Goal: Task Accomplishment & Management: Use online tool/utility

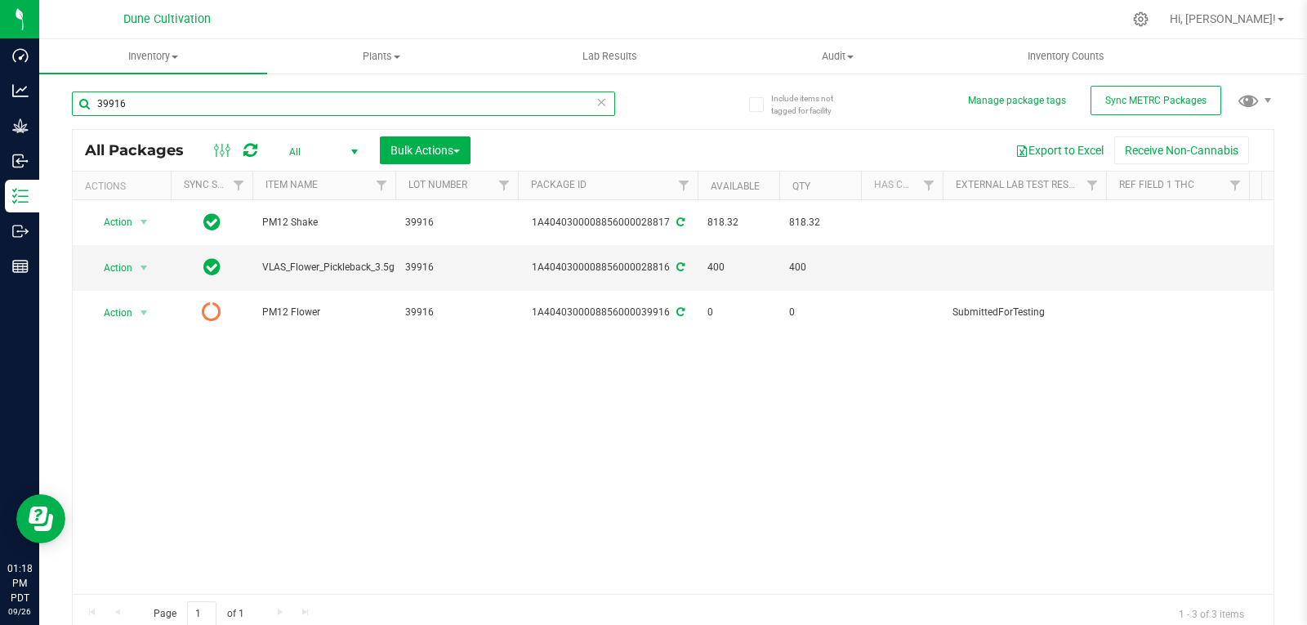
click at [186, 109] on input "39916" at bounding box center [343, 103] width 543 height 24
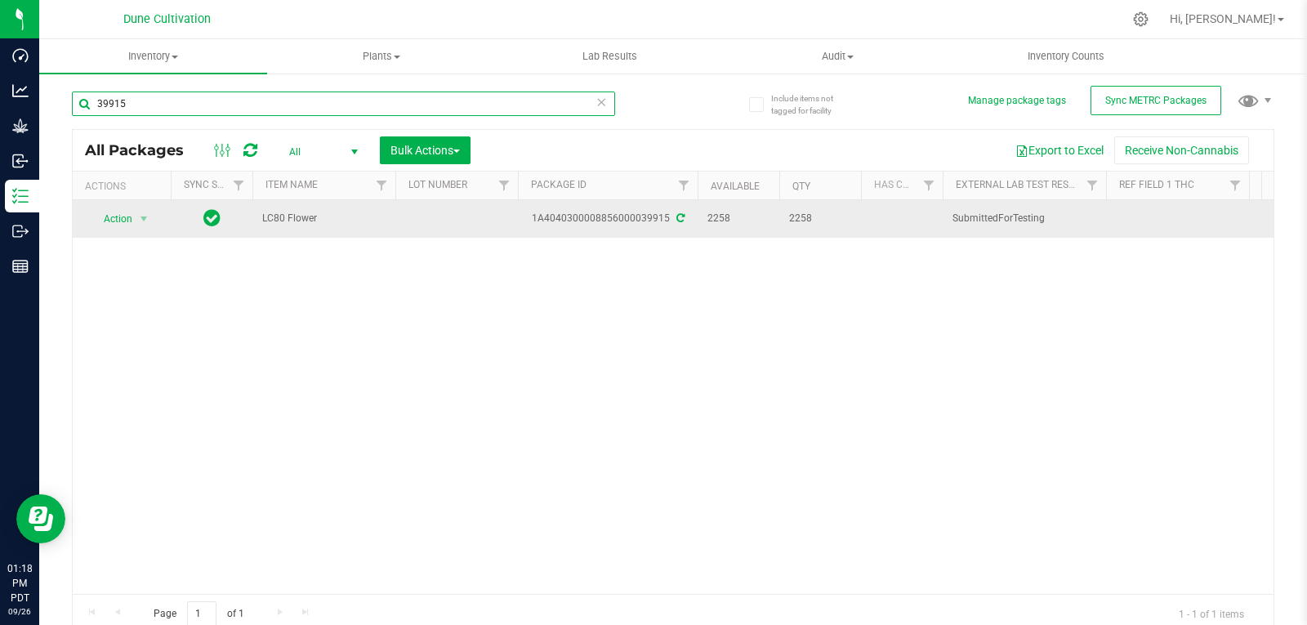
type input "39915"
click at [443, 204] on td at bounding box center [456, 219] width 122 height 38
type input "39915"
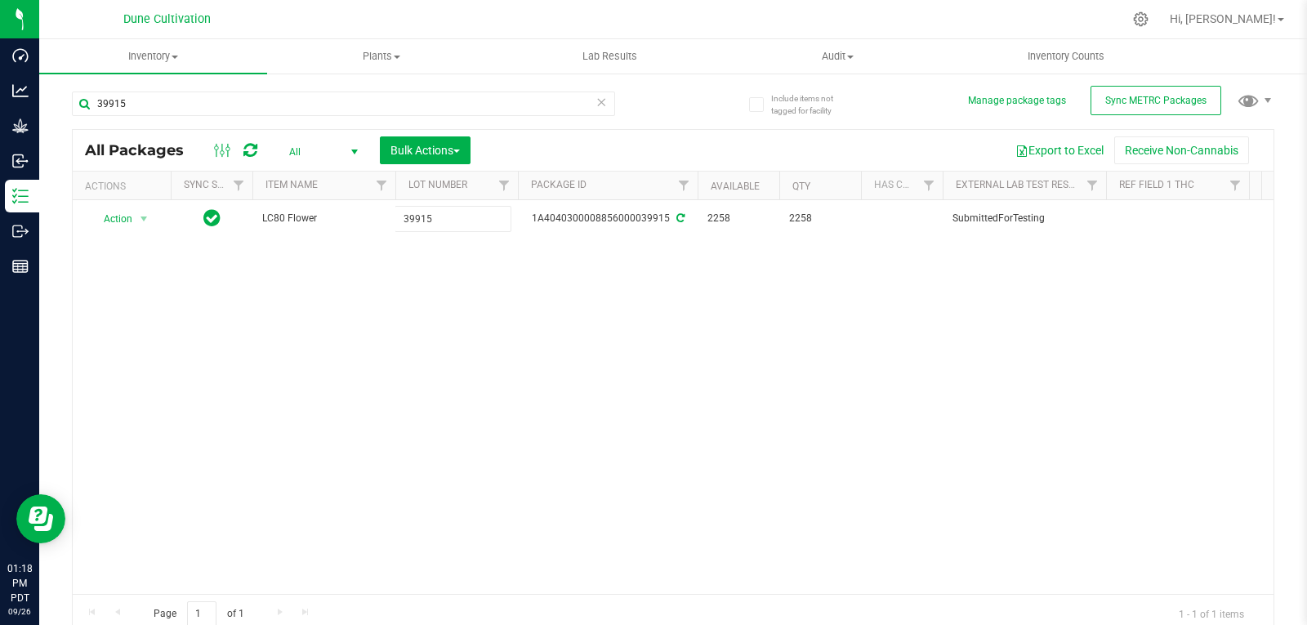
click at [459, 316] on div "All Packages All Active Only Lab Samples Locked All External Internal Bulk Acti…" at bounding box center [673, 381] width 1202 height 505
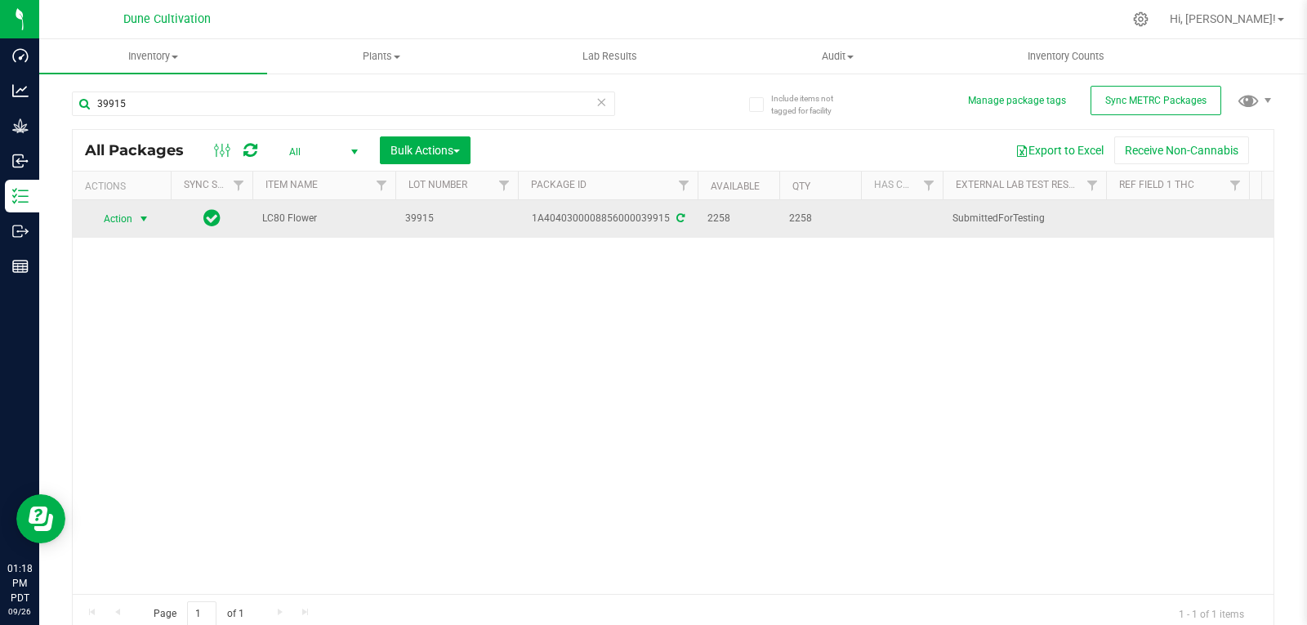
click at [127, 220] on span "Action" at bounding box center [111, 218] width 44 height 23
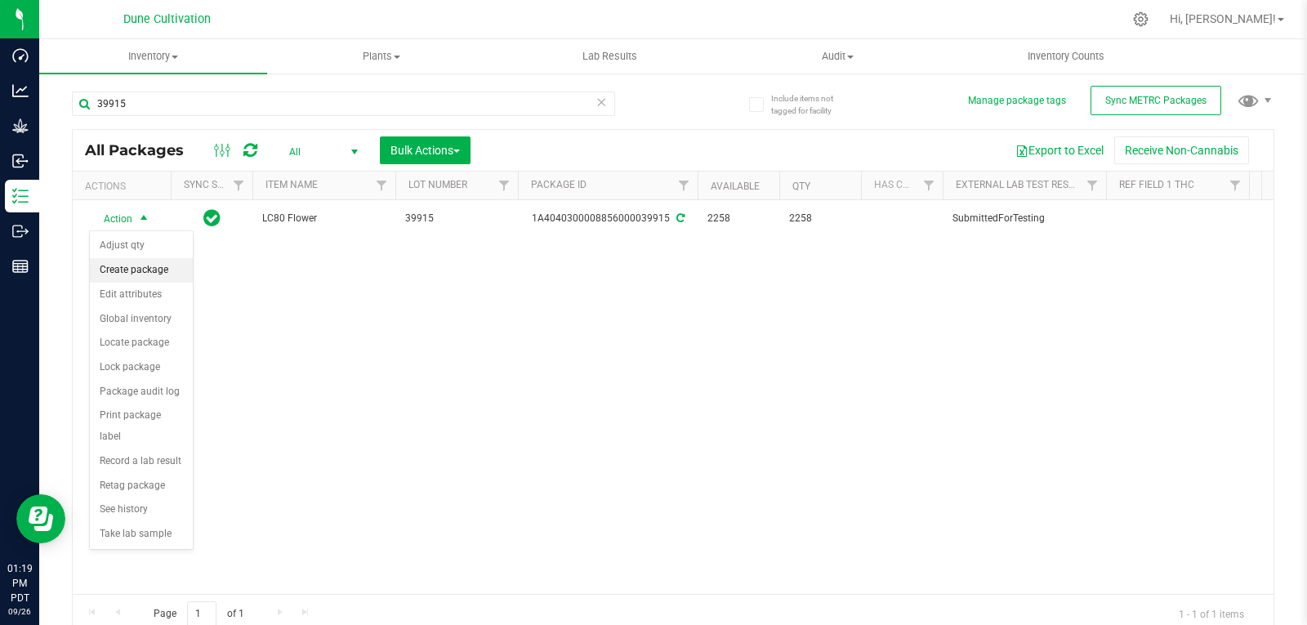
click at [125, 273] on li "Create package" at bounding box center [141, 270] width 103 height 24
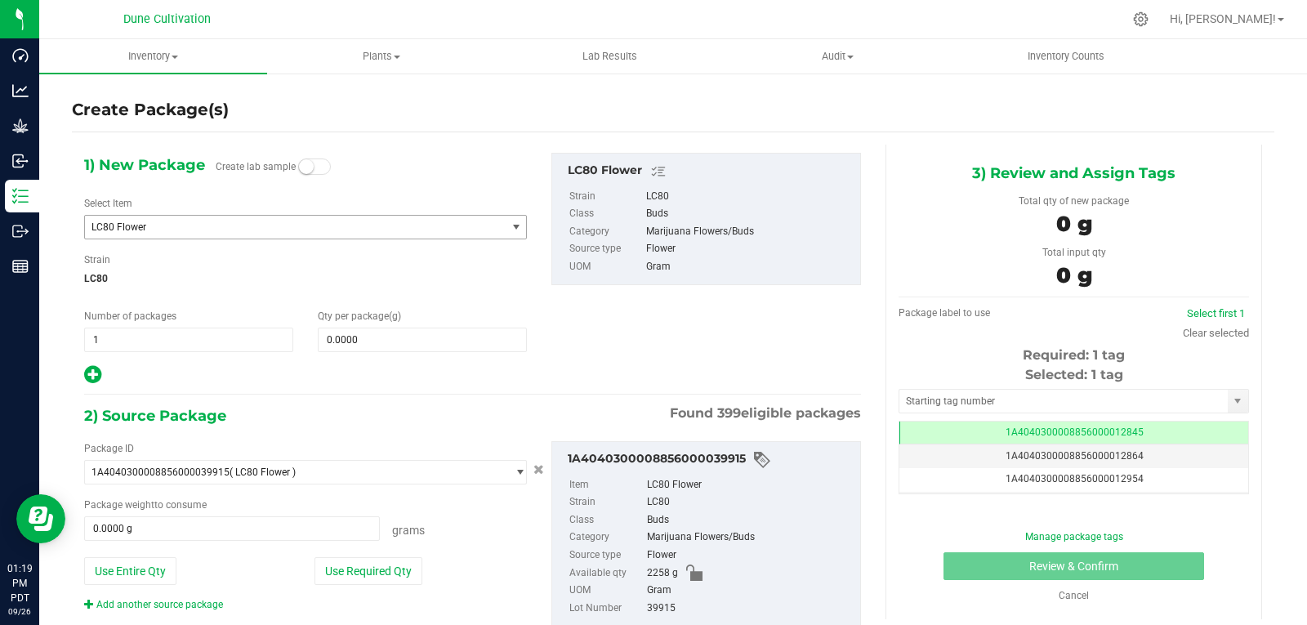
click at [173, 229] on span "LC80 Flower" at bounding box center [286, 226] width 391 height 11
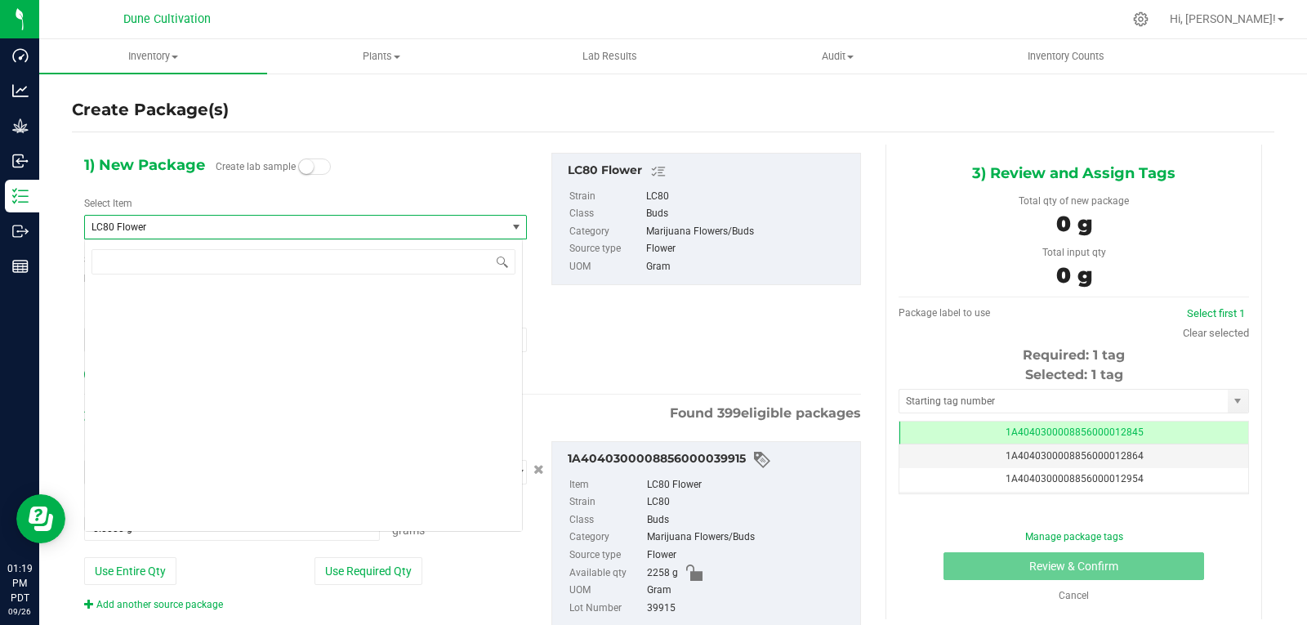
scroll to position [50304, 0]
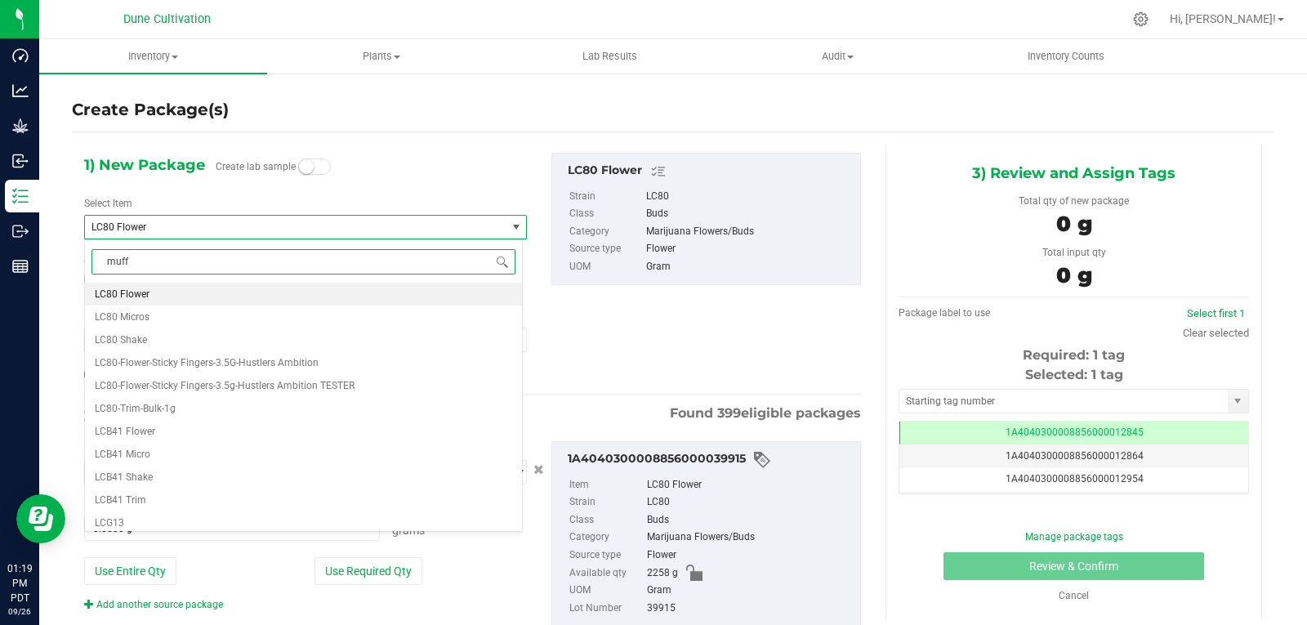
type input "muffi"
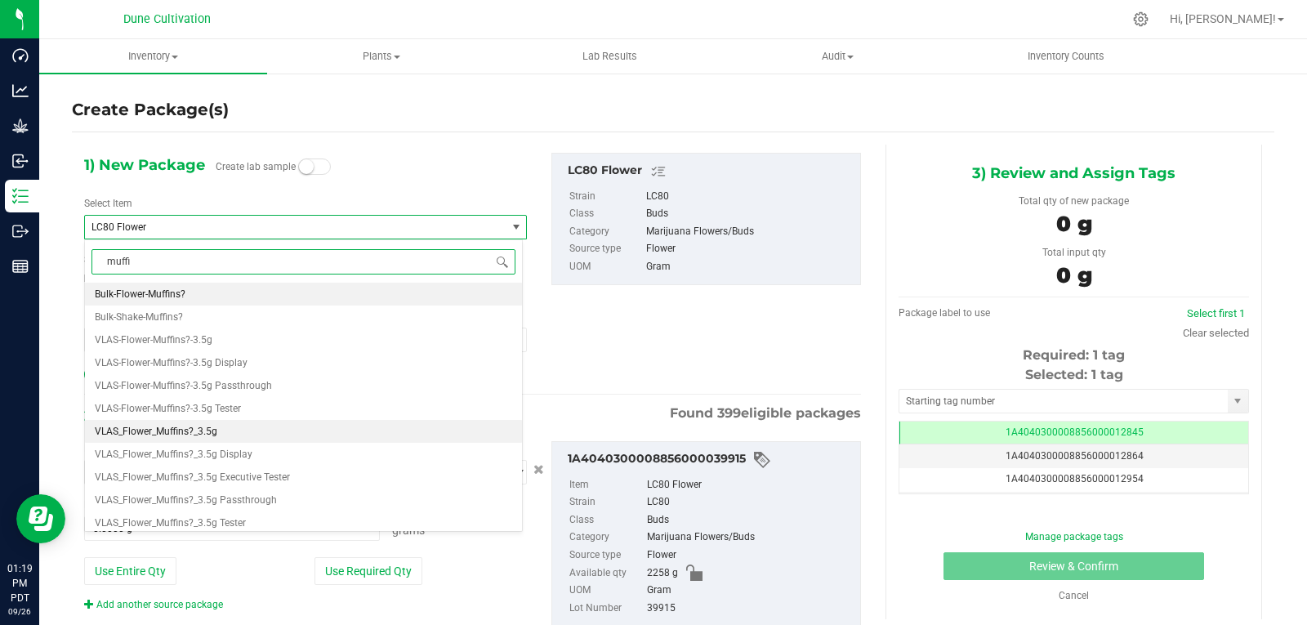
click at [201, 436] on span "VLAS_Flower_Muffins?_3.5g" at bounding box center [156, 430] width 122 height 11
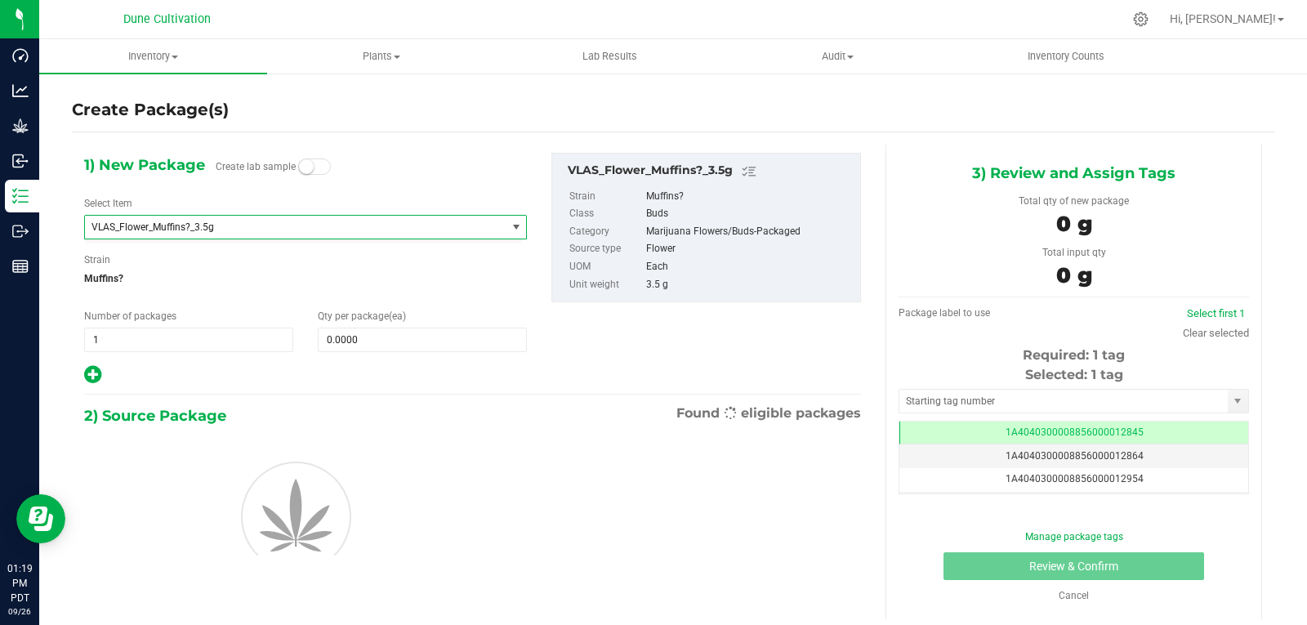
type input "0"
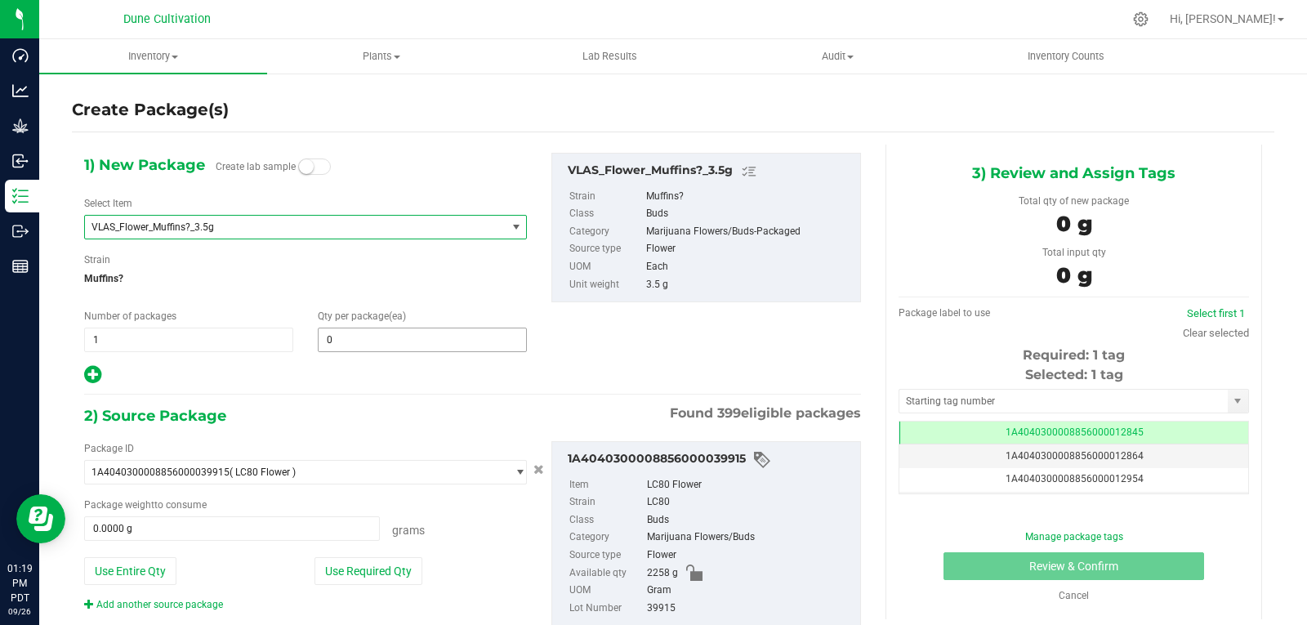
click at [370, 340] on span "0 0" at bounding box center [422, 339] width 209 height 24
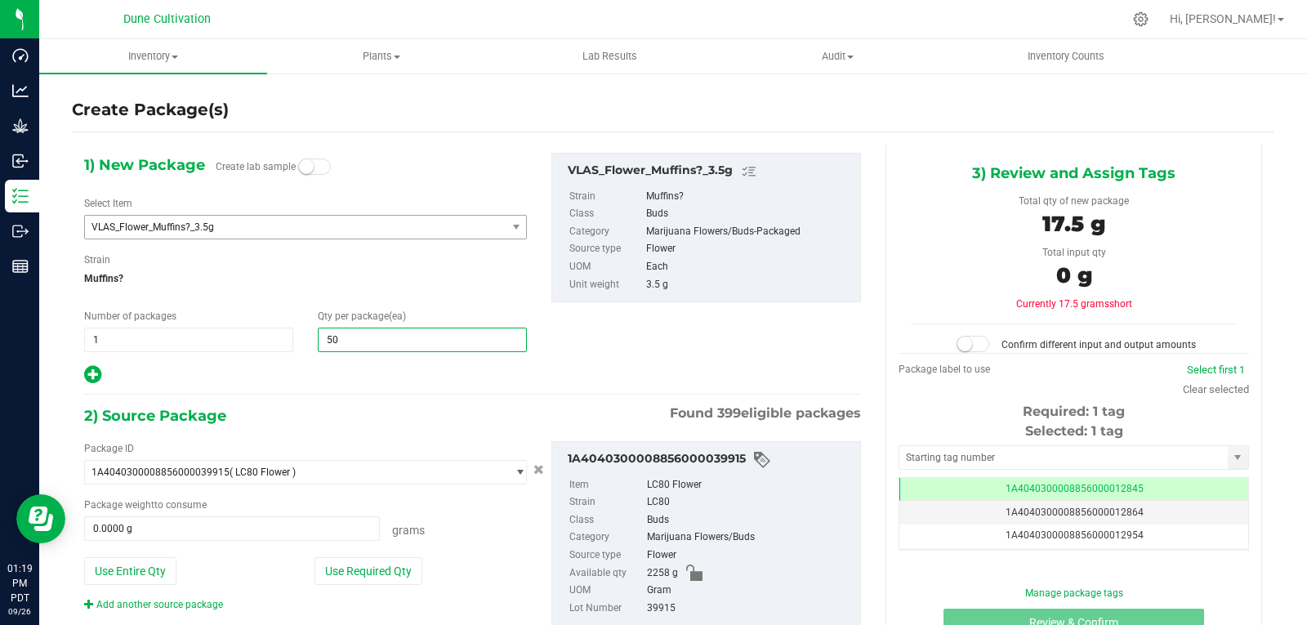
type input "500"
click at [343, 560] on button "Use Required Qty" at bounding box center [368, 571] width 108 height 28
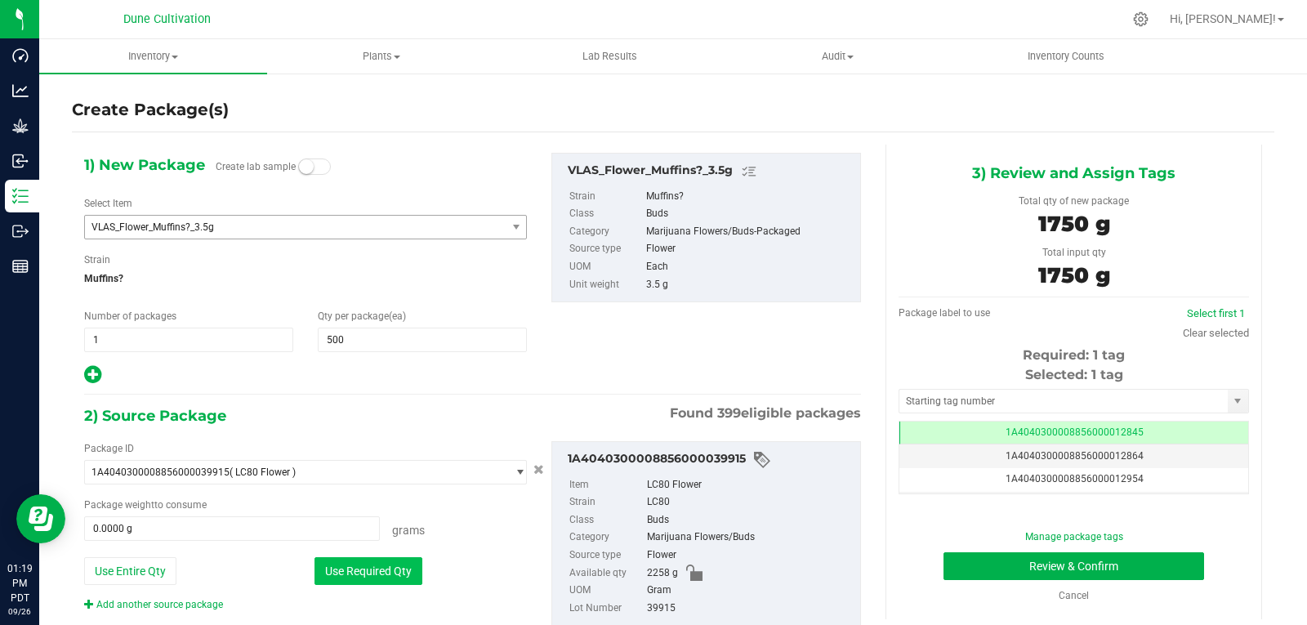
type input "1750.0000 g"
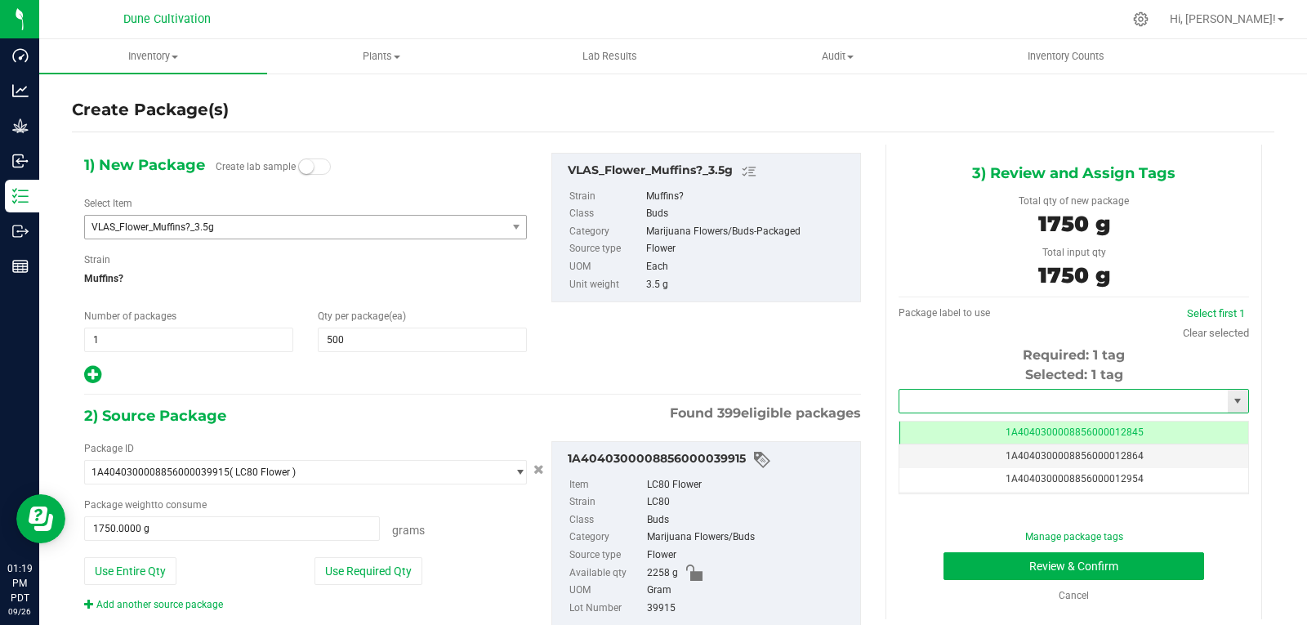
click at [908, 404] on input "text" at bounding box center [1063, 401] width 328 height 23
click at [929, 420] on li "1A4040300008856000028814" at bounding box center [1063, 428] width 345 height 24
type input "1A4040300008856000028814"
click at [957, 434] on td "1A4040300008856000028814" at bounding box center [1073, 433] width 349 height 24
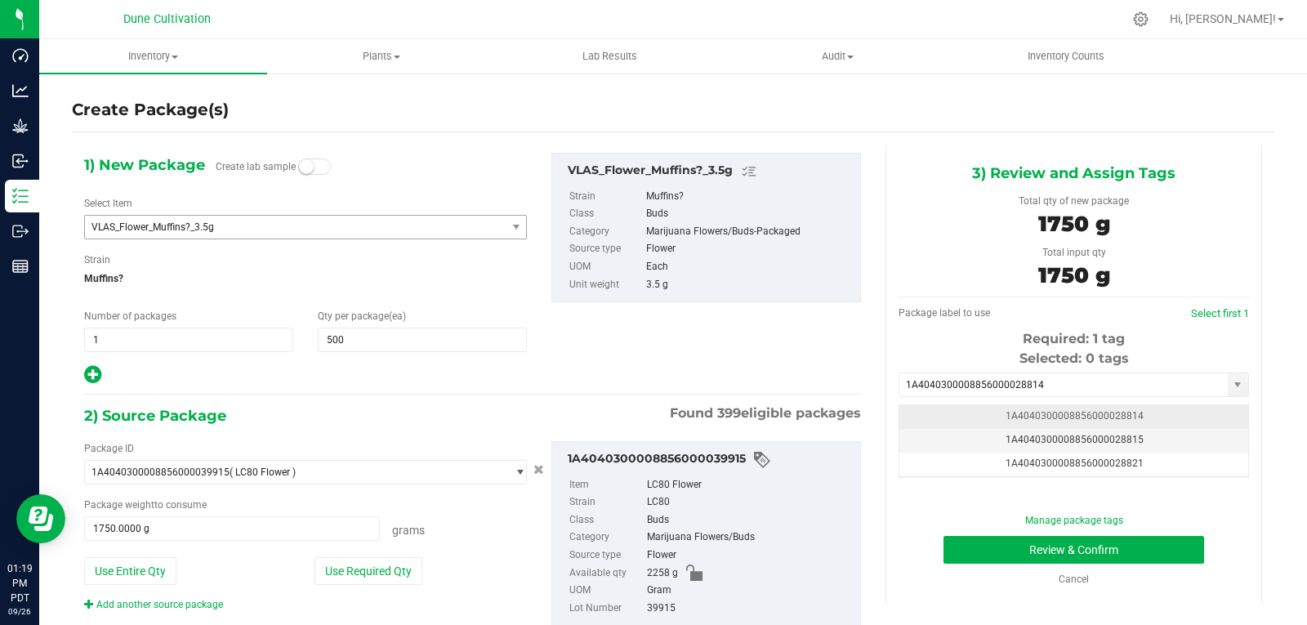
click at [986, 416] on td "1A4040300008856000028814" at bounding box center [1073, 417] width 349 height 24
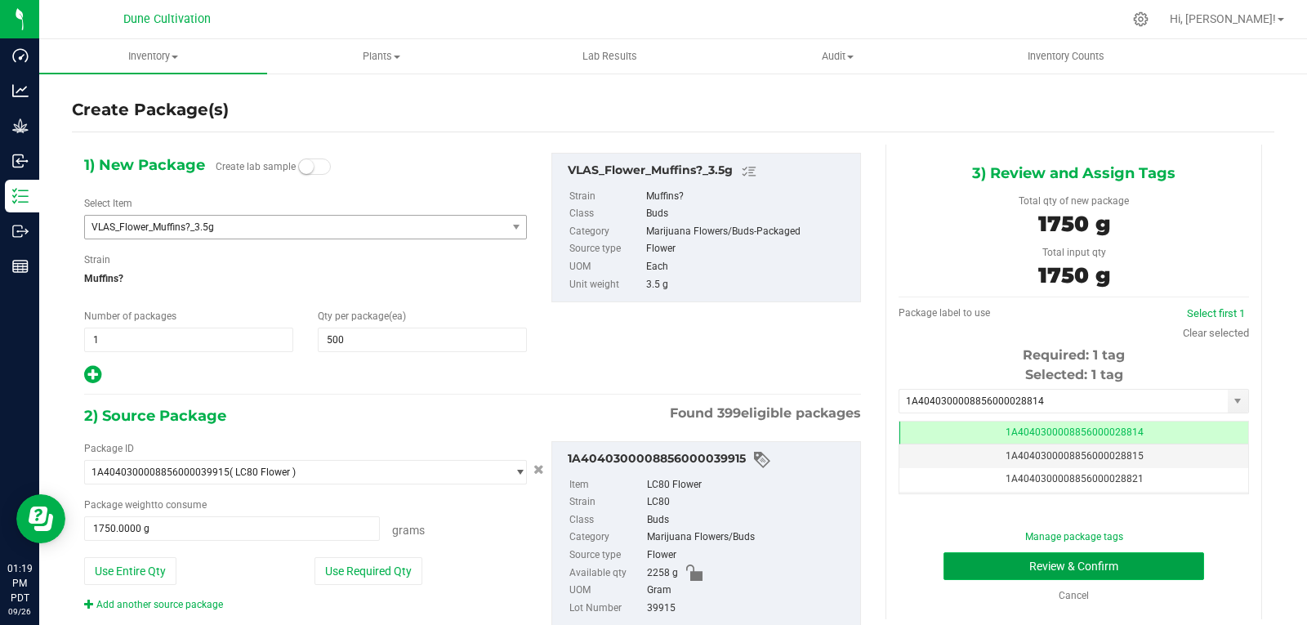
click at [1029, 557] on button "Review & Confirm" at bounding box center [1073, 566] width 261 height 28
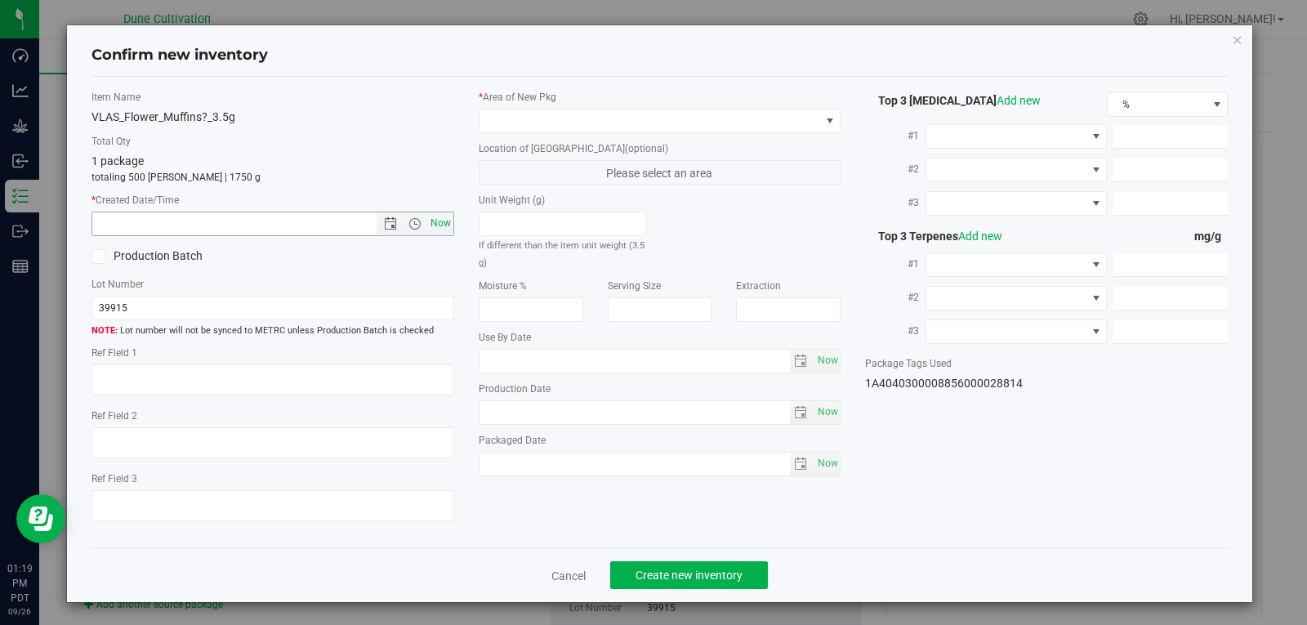
click at [439, 222] on span "Now" at bounding box center [440, 224] width 28 height 24
type input "[DATE] 1:19 PM"
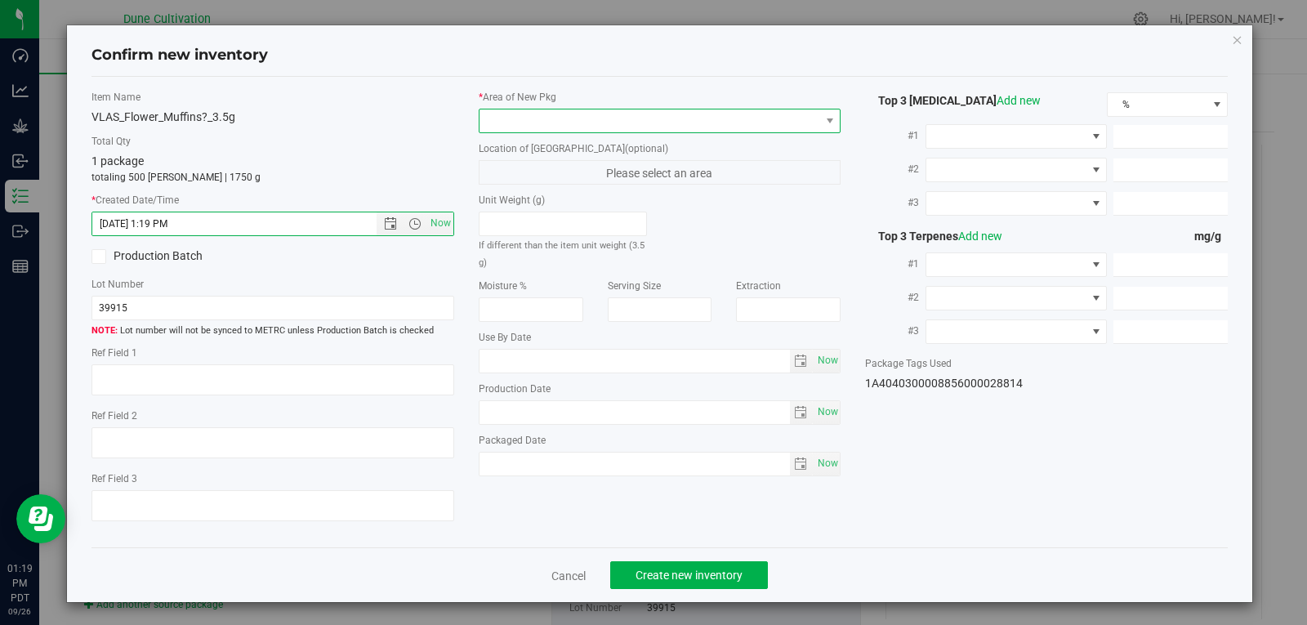
click at [515, 128] on span at bounding box center [649, 120] width 341 height 23
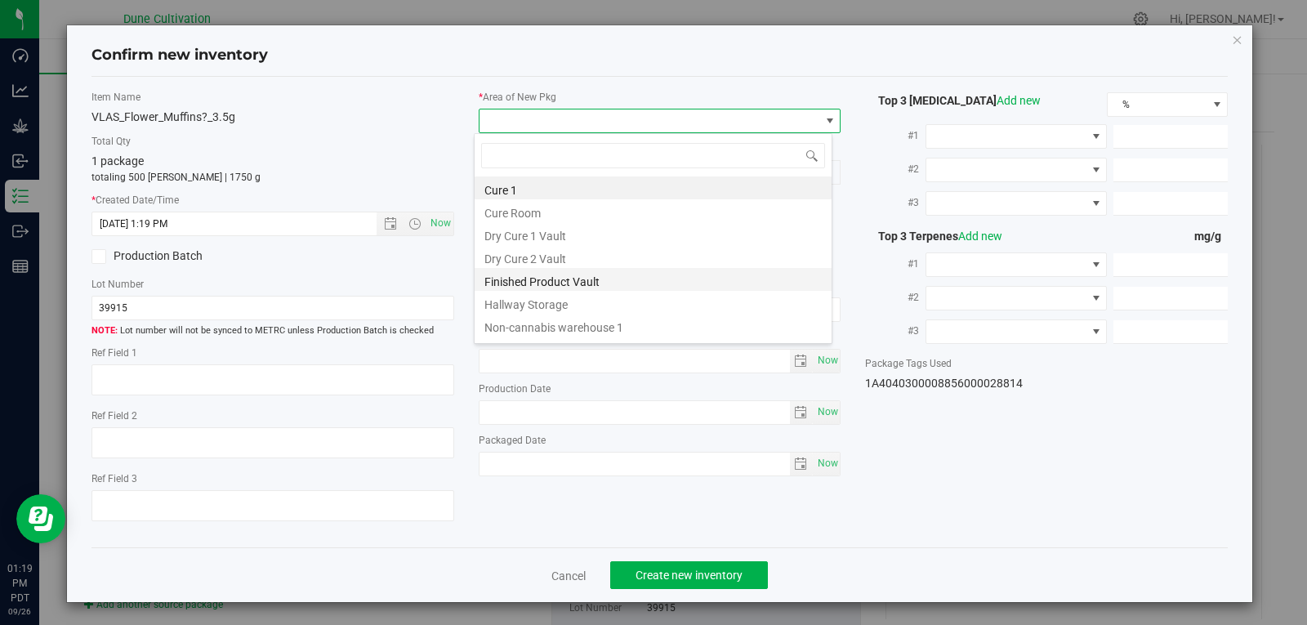
click at [523, 283] on li "Finished Product Vault" at bounding box center [652, 279] width 357 height 23
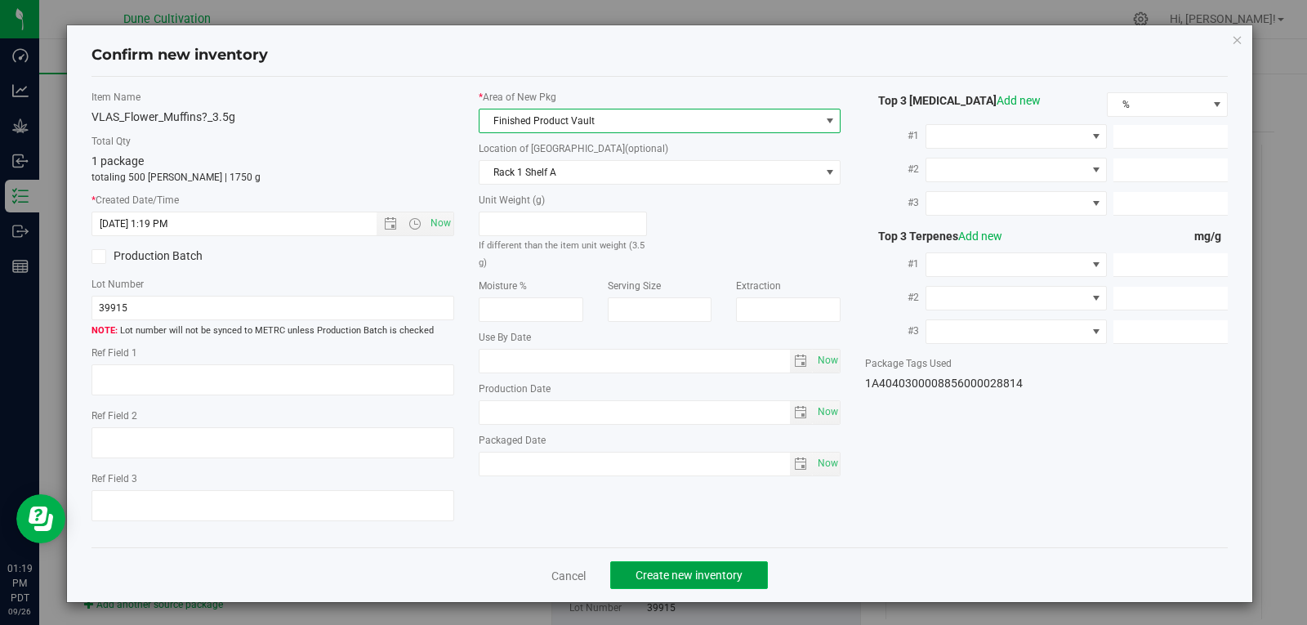
click at [674, 579] on span "Create new inventory" at bounding box center [688, 574] width 107 height 13
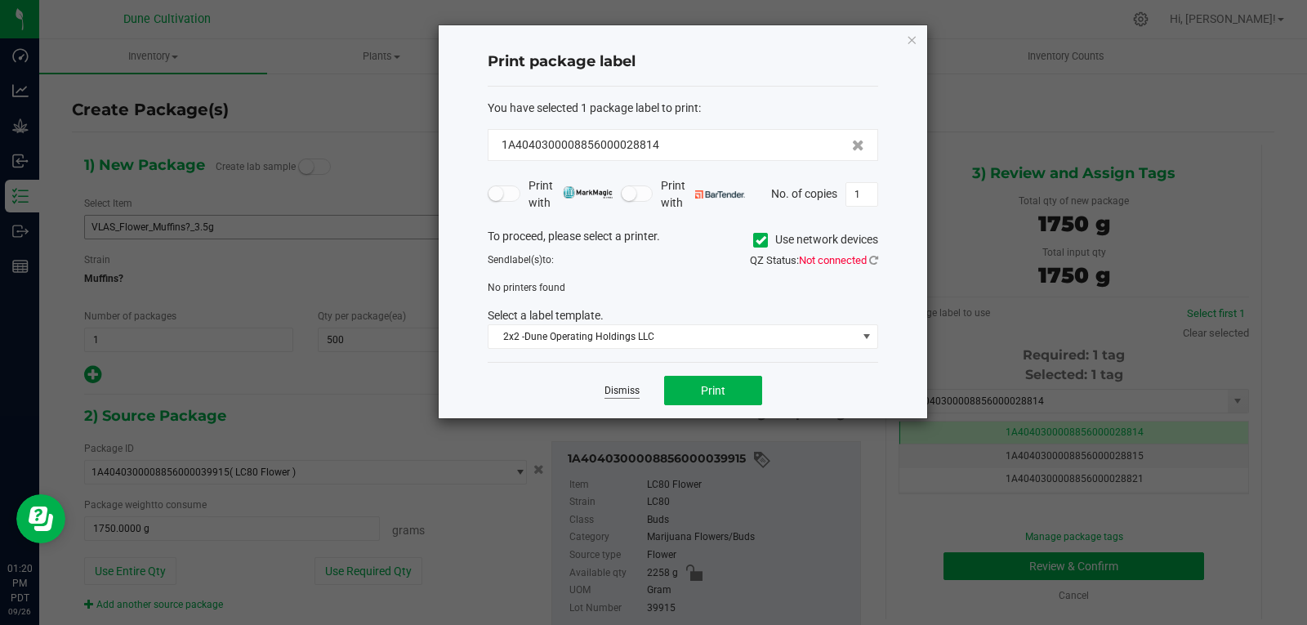
click at [626, 392] on link "Dismiss" at bounding box center [621, 391] width 35 height 14
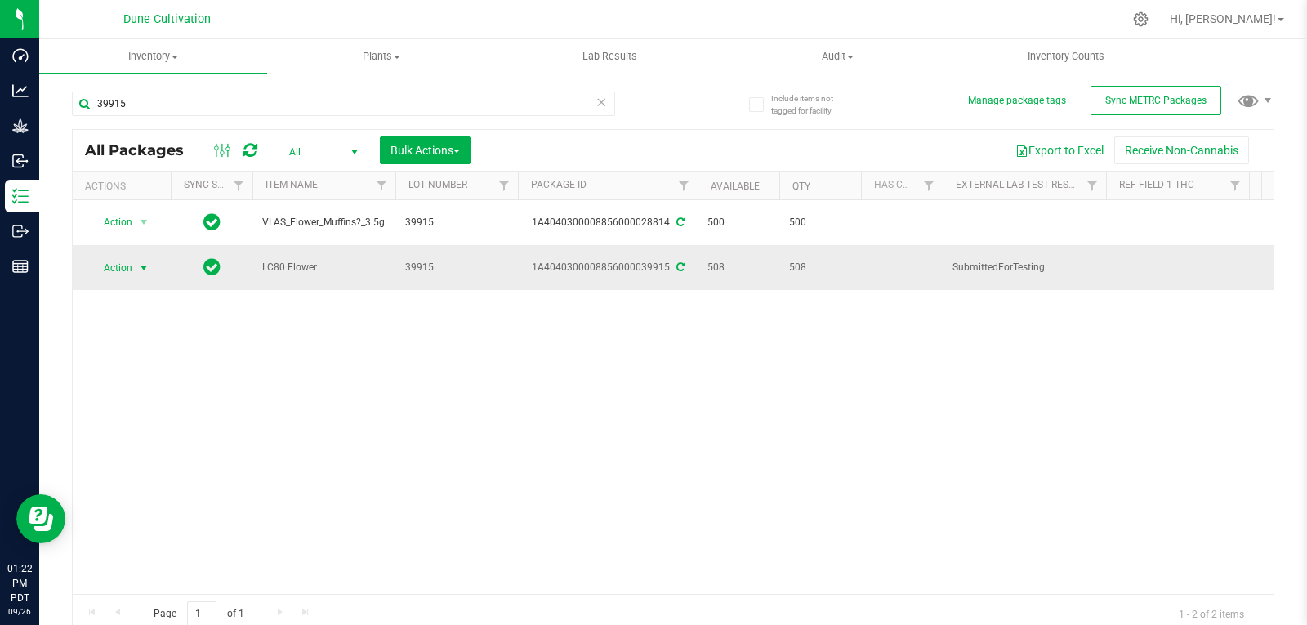
click at [140, 268] on span "select" at bounding box center [143, 267] width 13 height 13
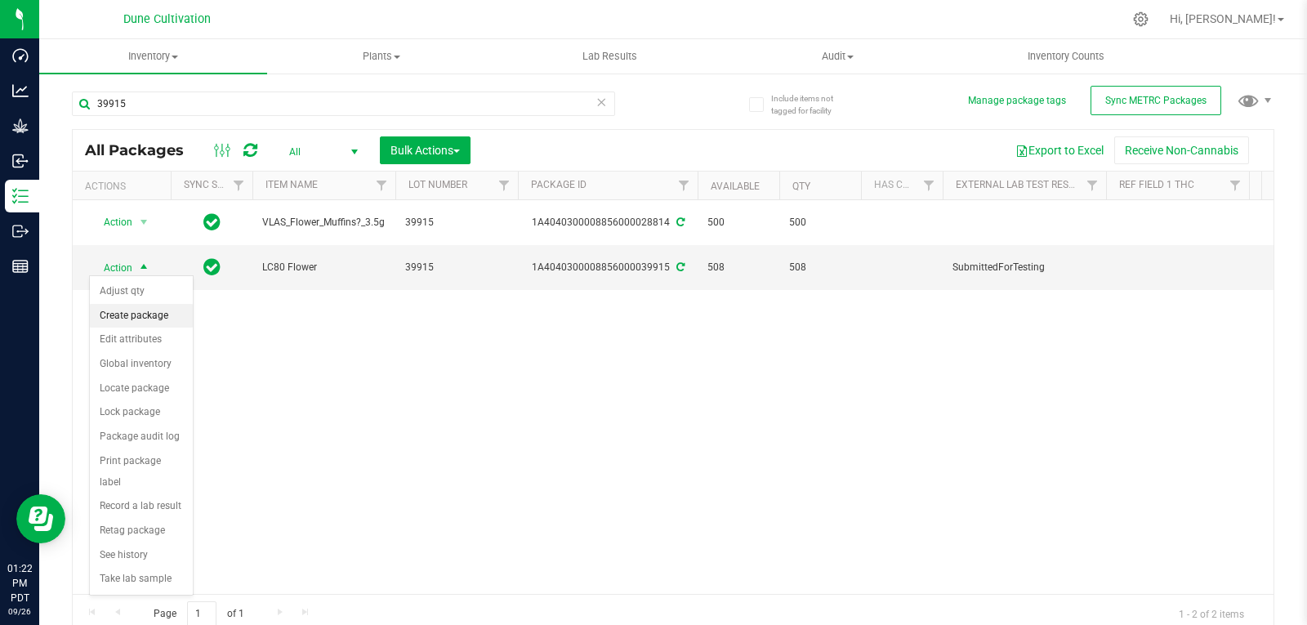
click at [141, 313] on li "Create package" at bounding box center [141, 316] width 103 height 24
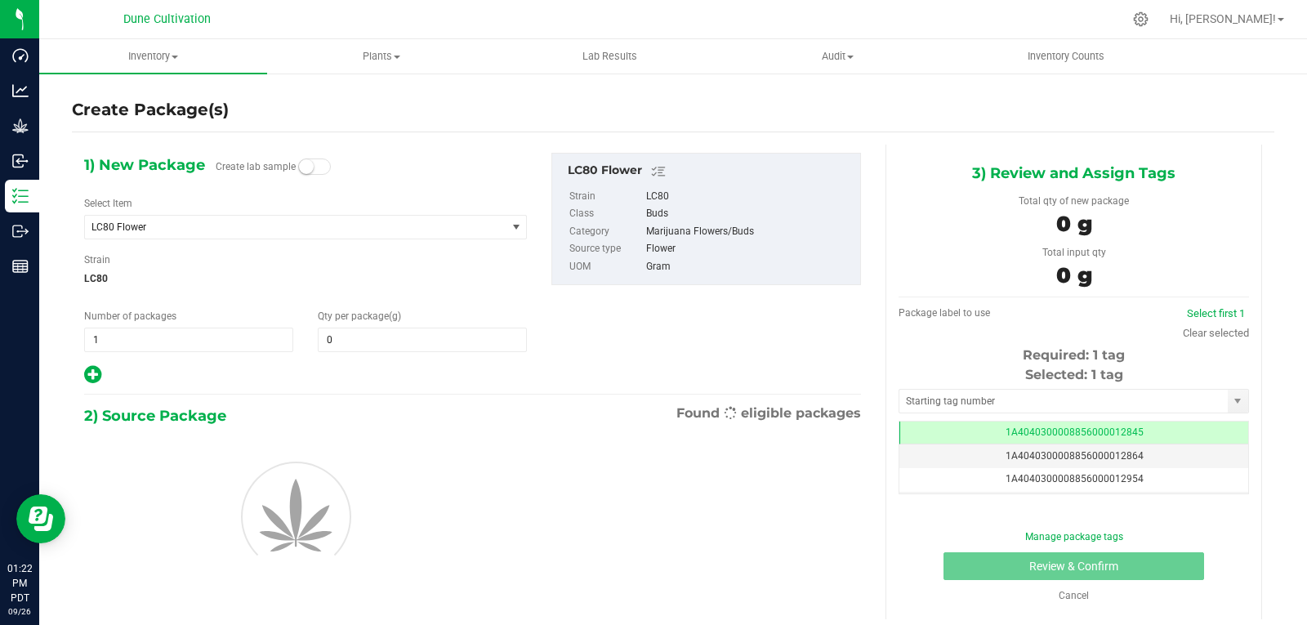
type input "0.0000"
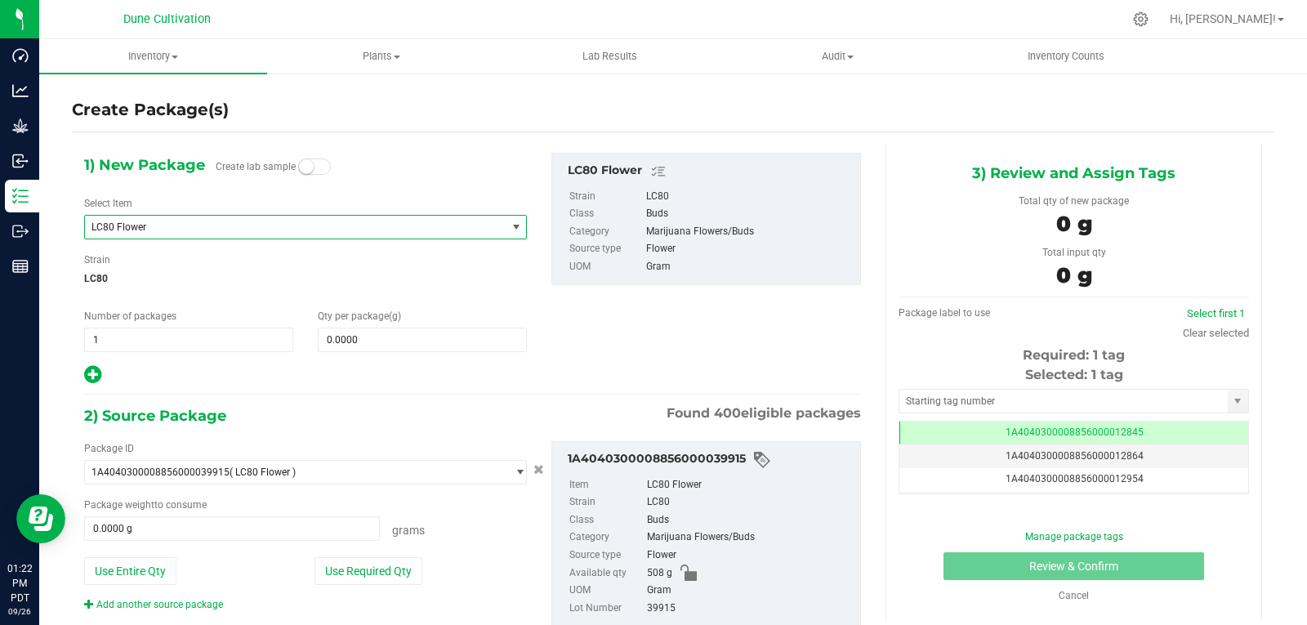
click at [143, 238] on span "LC80 Flower" at bounding box center [295, 227] width 421 height 23
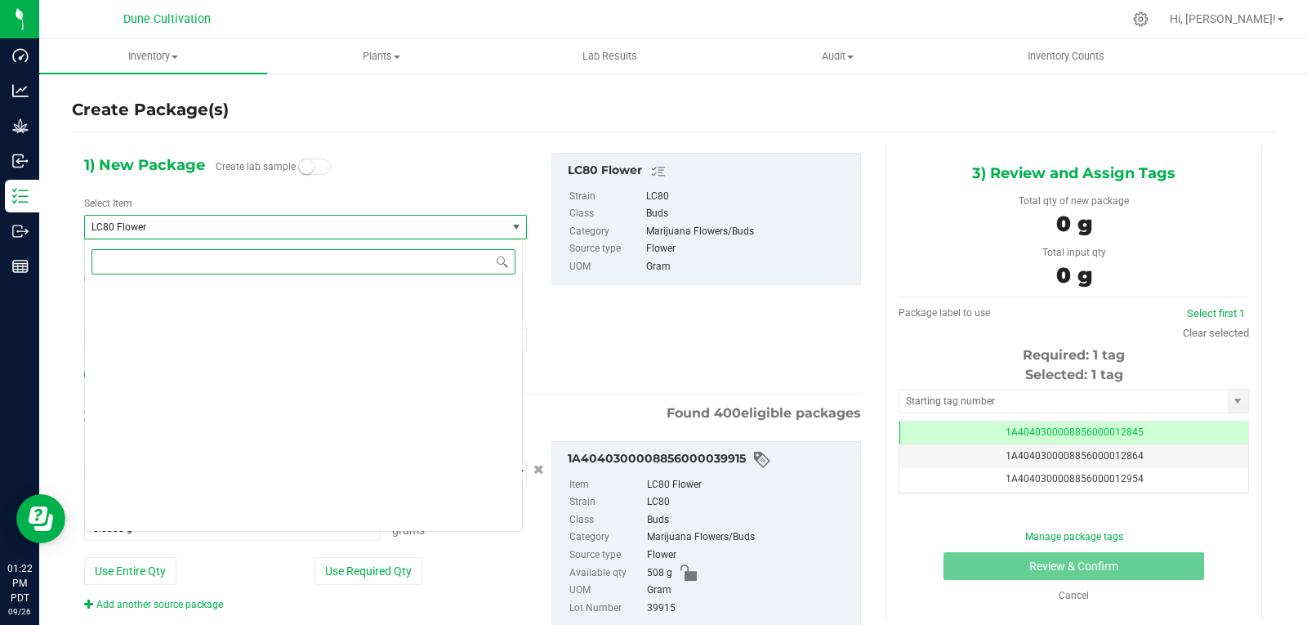
scroll to position [50304, 0]
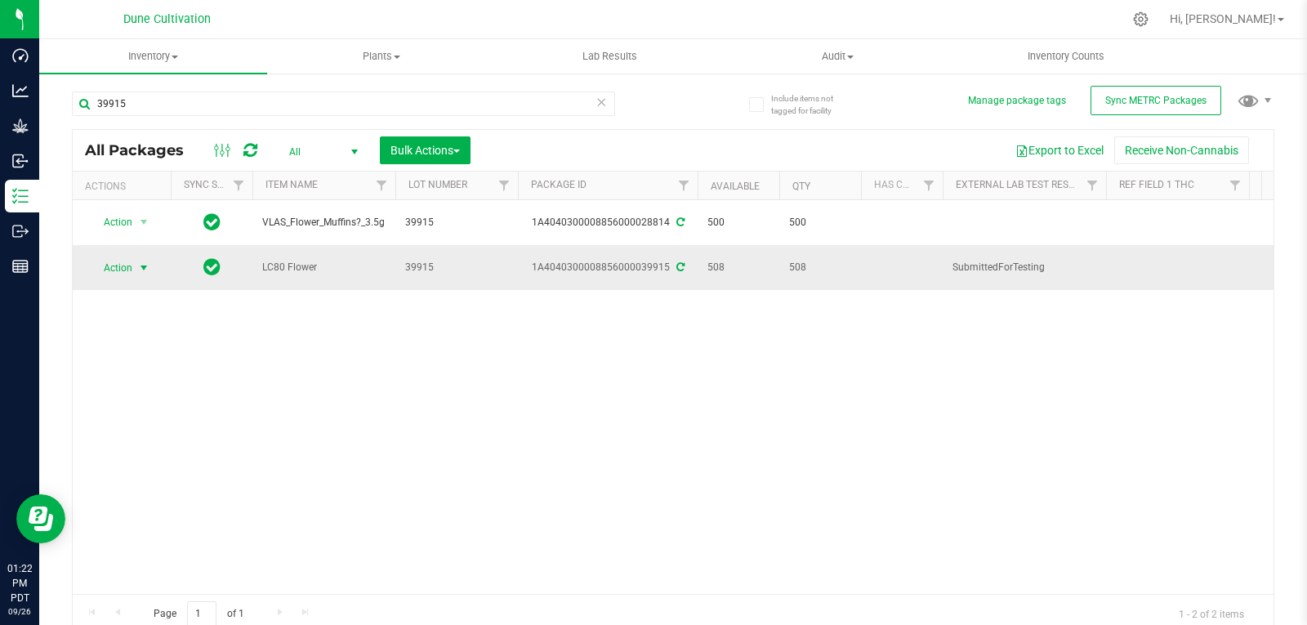
click at [147, 261] on span "select" at bounding box center [143, 267] width 13 height 13
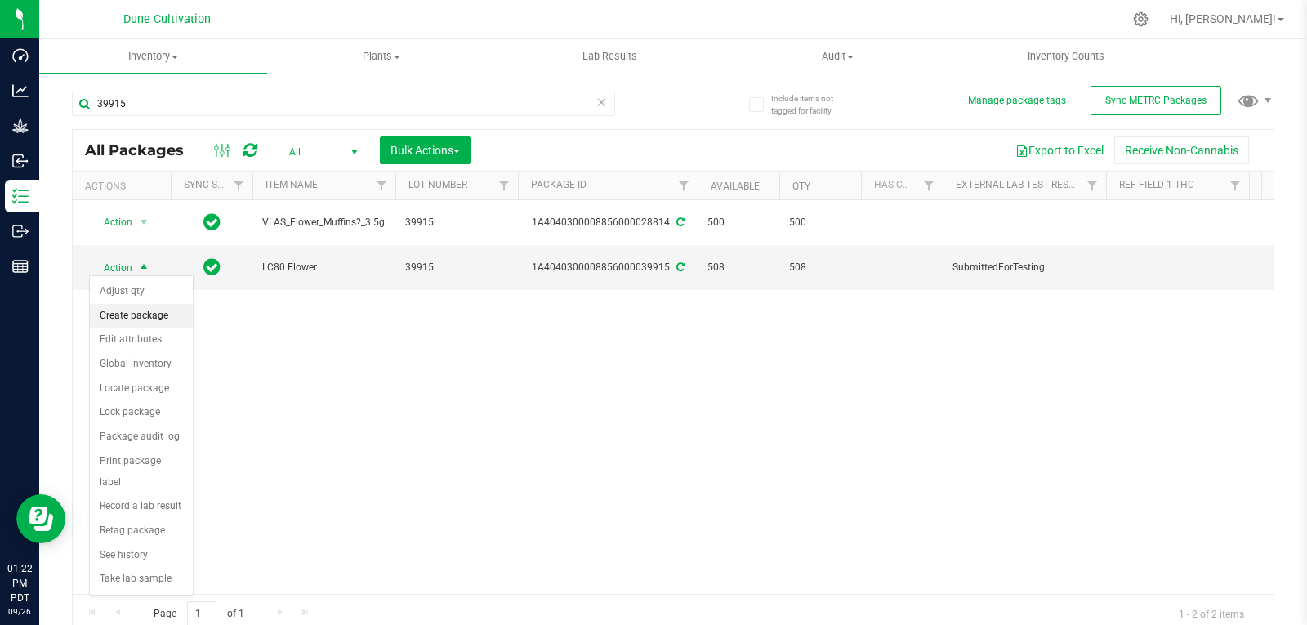
click at [136, 314] on li "Create package" at bounding box center [141, 316] width 103 height 24
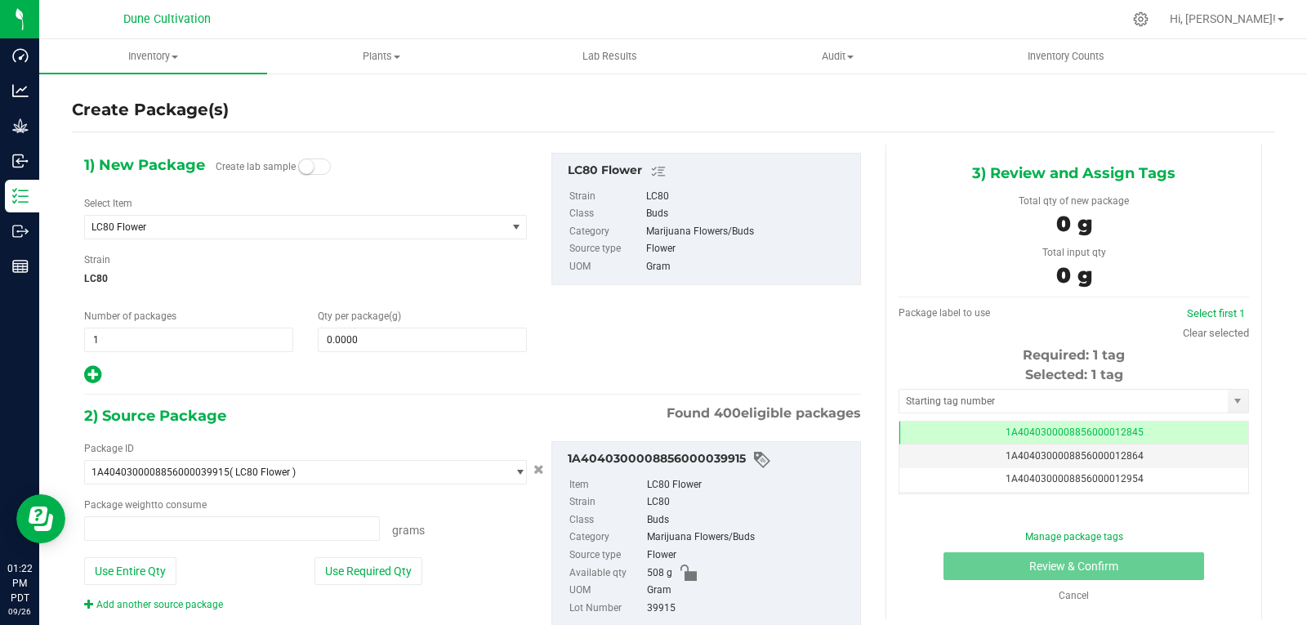
type input "0.0000 g"
click at [132, 219] on span "LC80 Flower" at bounding box center [295, 227] width 421 height 23
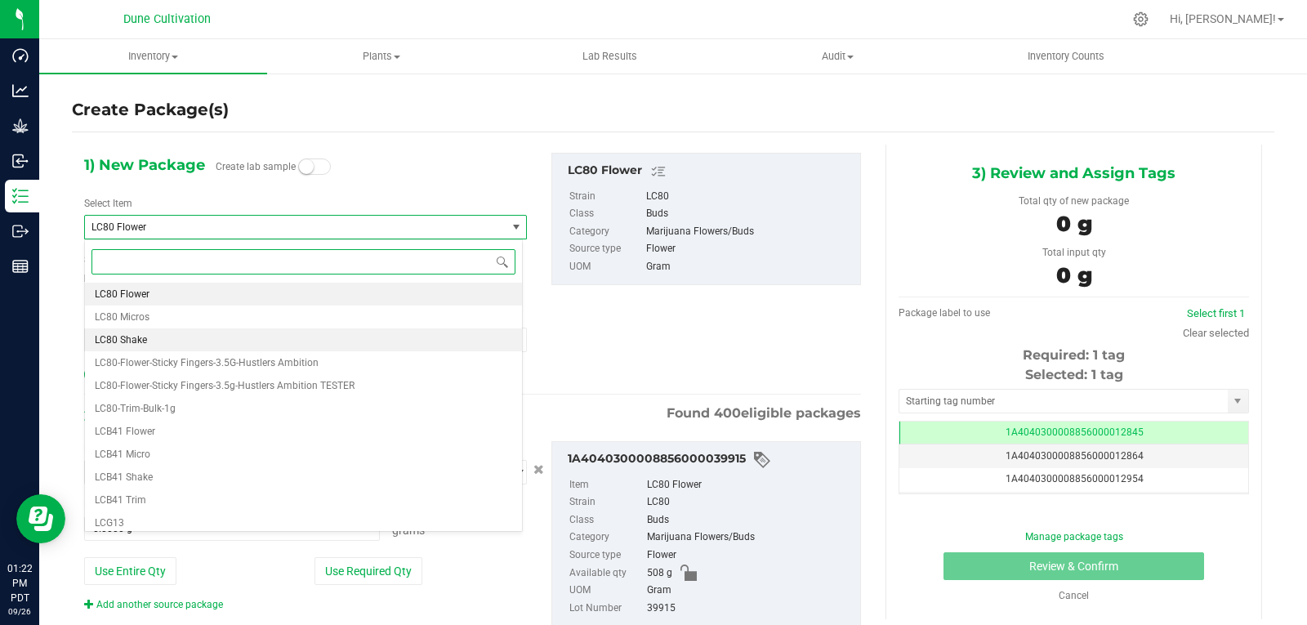
click at [157, 336] on li "LC80 Shake" at bounding box center [303, 339] width 437 height 23
type input "0.0000"
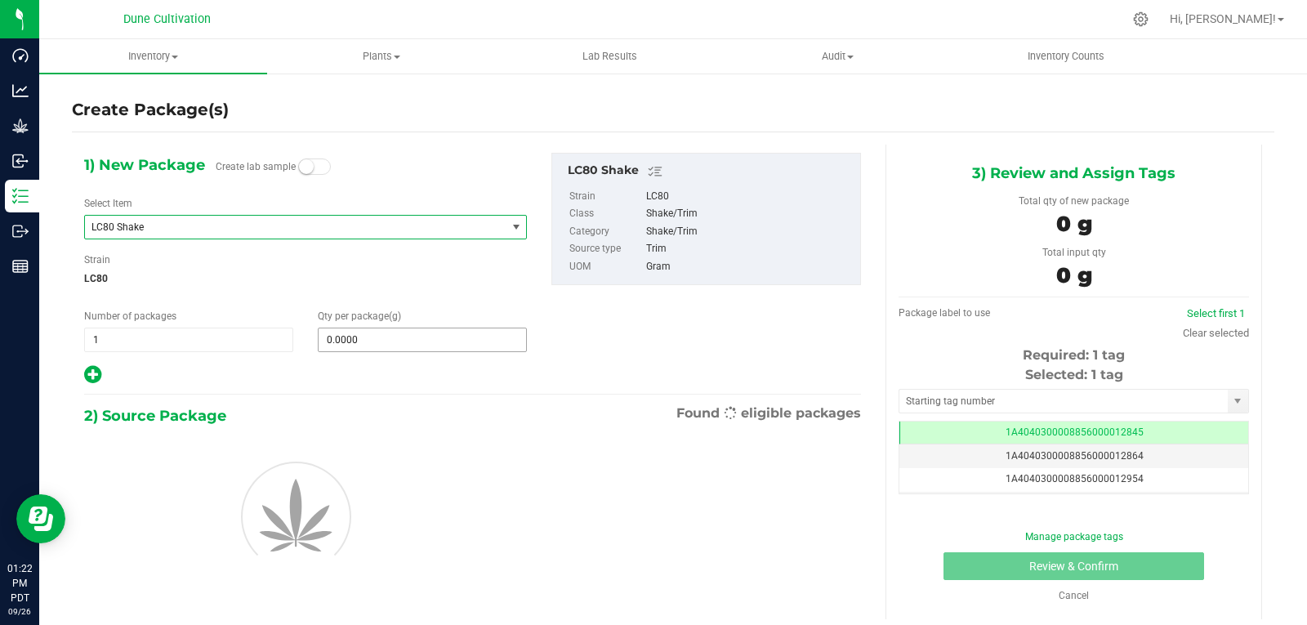
click at [372, 339] on input "0.0000" at bounding box center [421, 339] width 207 height 23
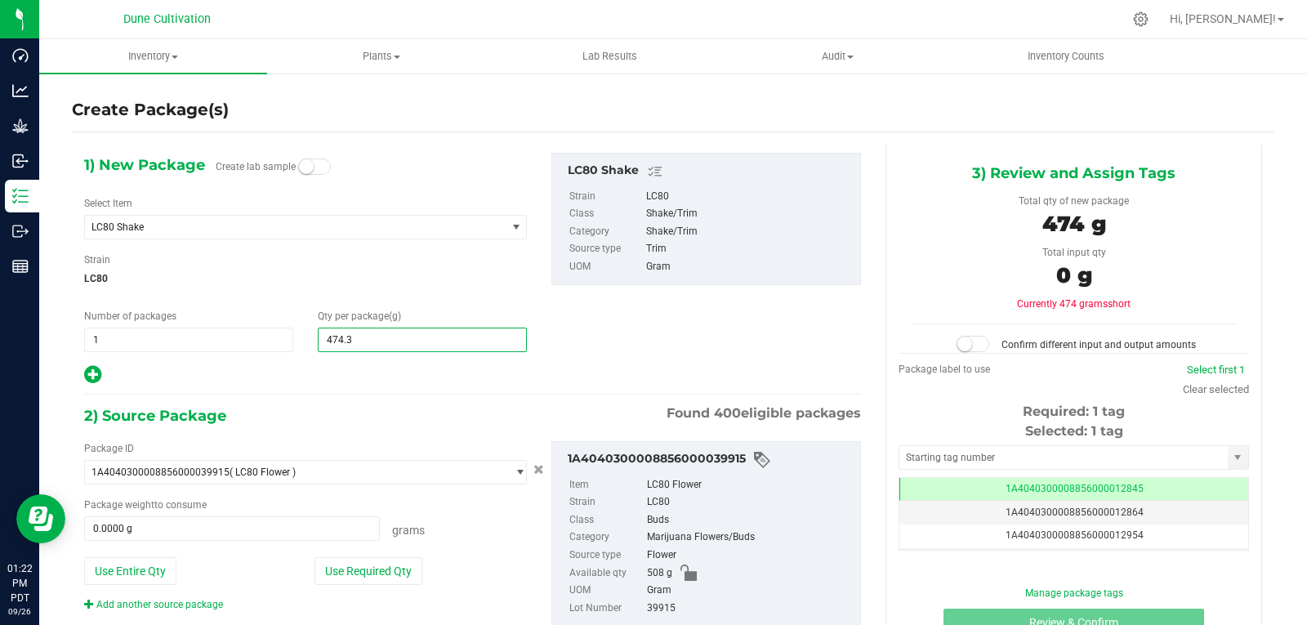
type input "474.32"
type input "474.3200"
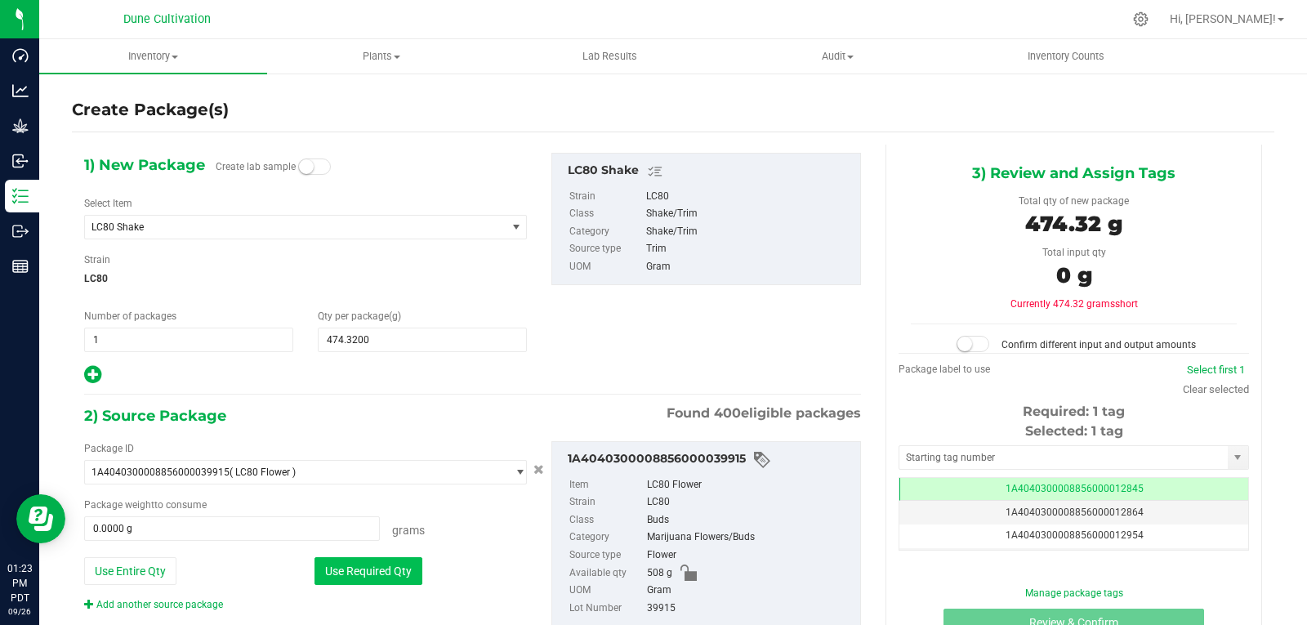
click at [372, 566] on button "Use Required Qty" at bounding box center [368, 571] width 108 height 28
type input "474.3200 g"
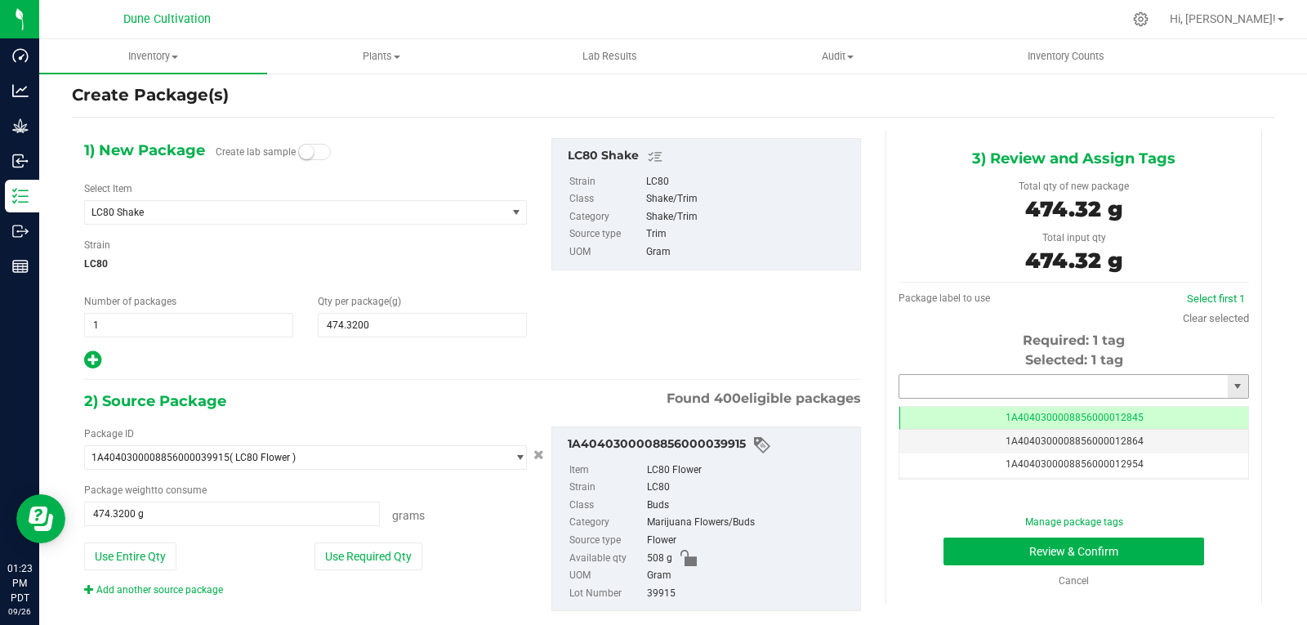
click at [923, 381] on input "text" at bounding box center [1063, 386] width 328 height 23
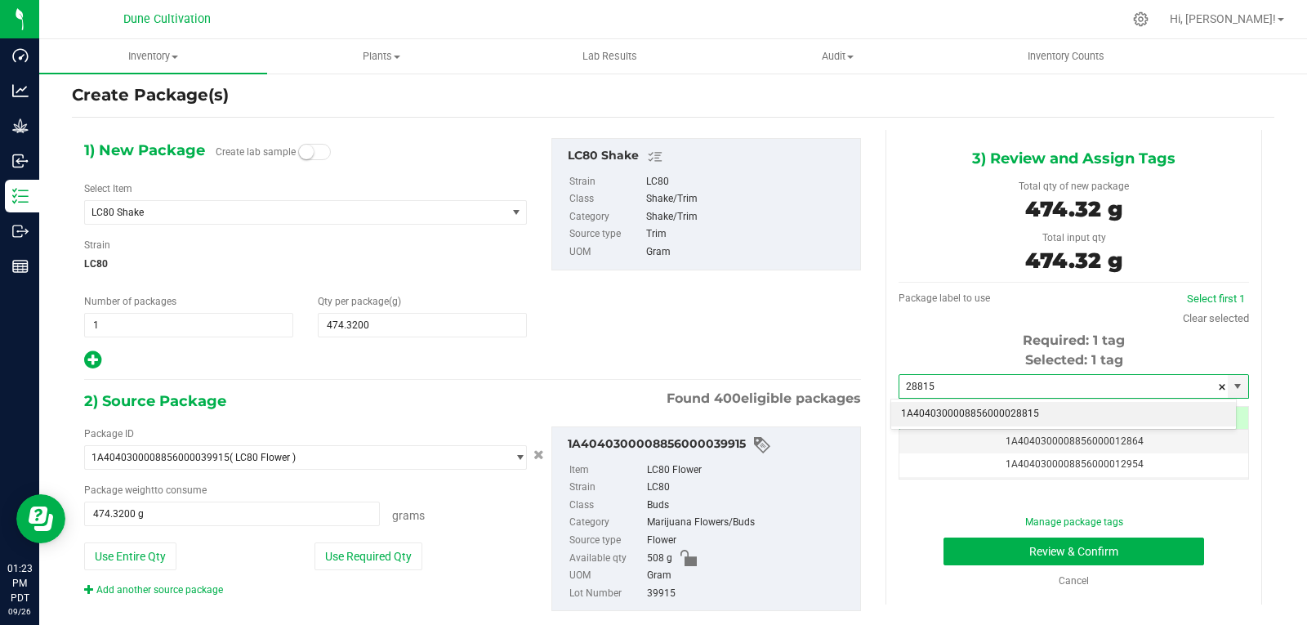
click at [966, 411] on li "1A4040300008856000028815" at bounding box center [1063, 414] width 345 height 24
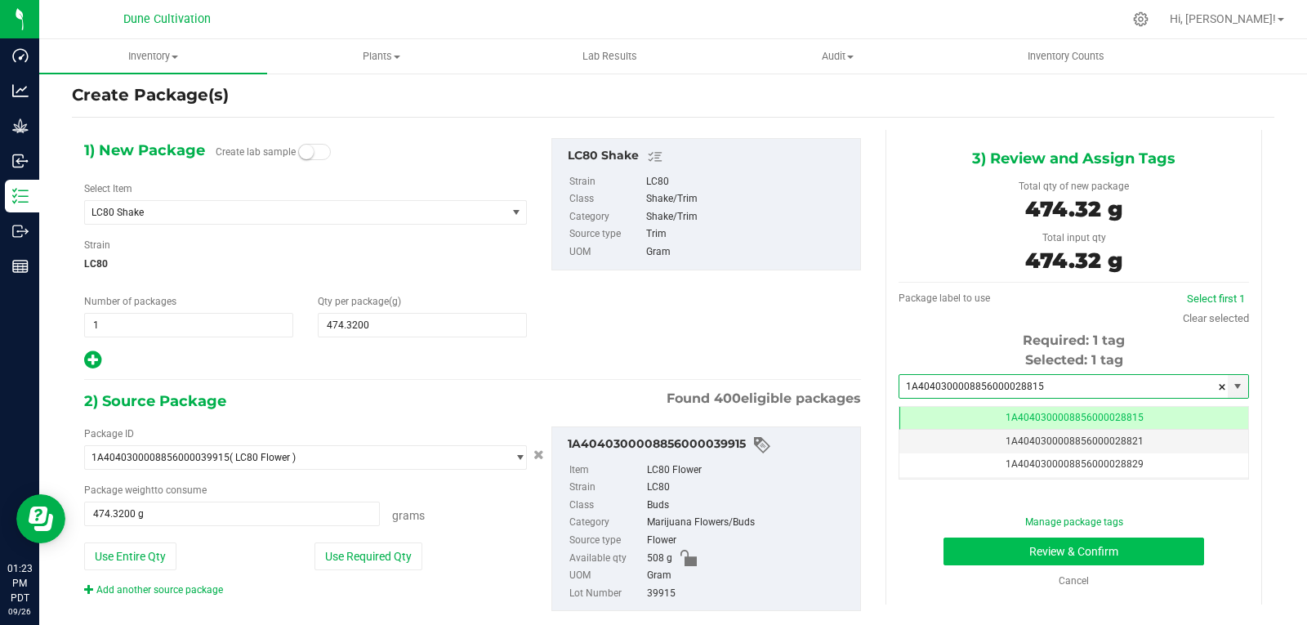
type input "1A4040300008856000028815"
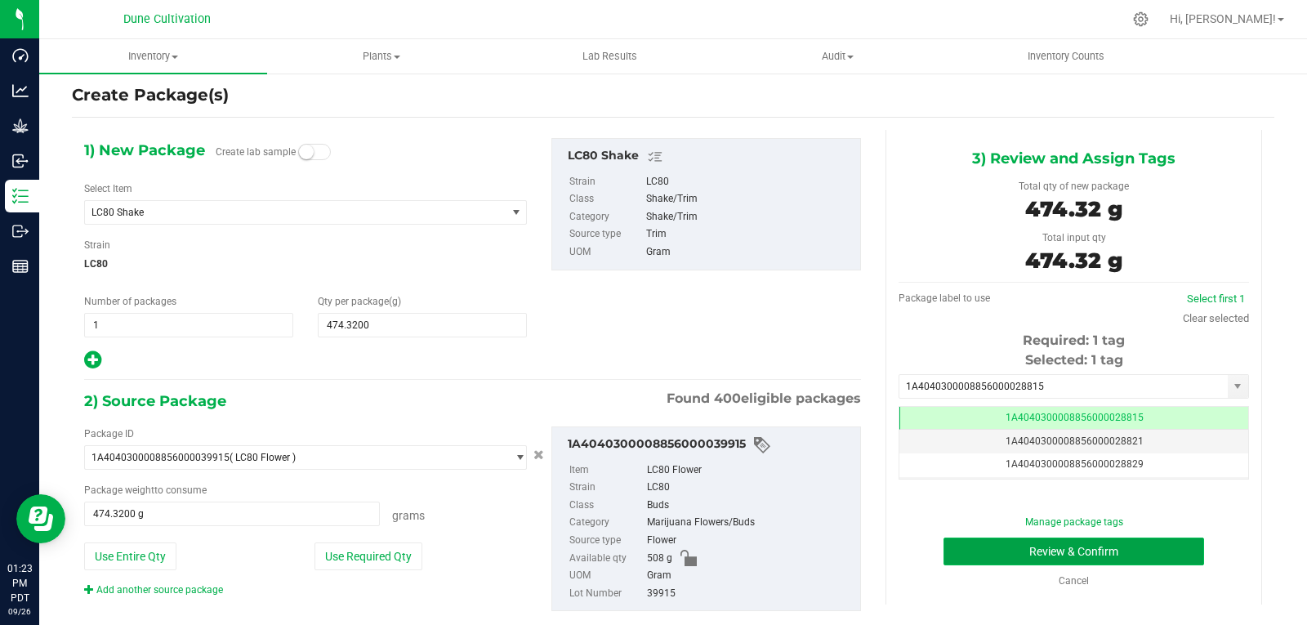
click at [969, 541] on button "Review & Confirm" at bounding box center [1073, 551] width 261 height 28
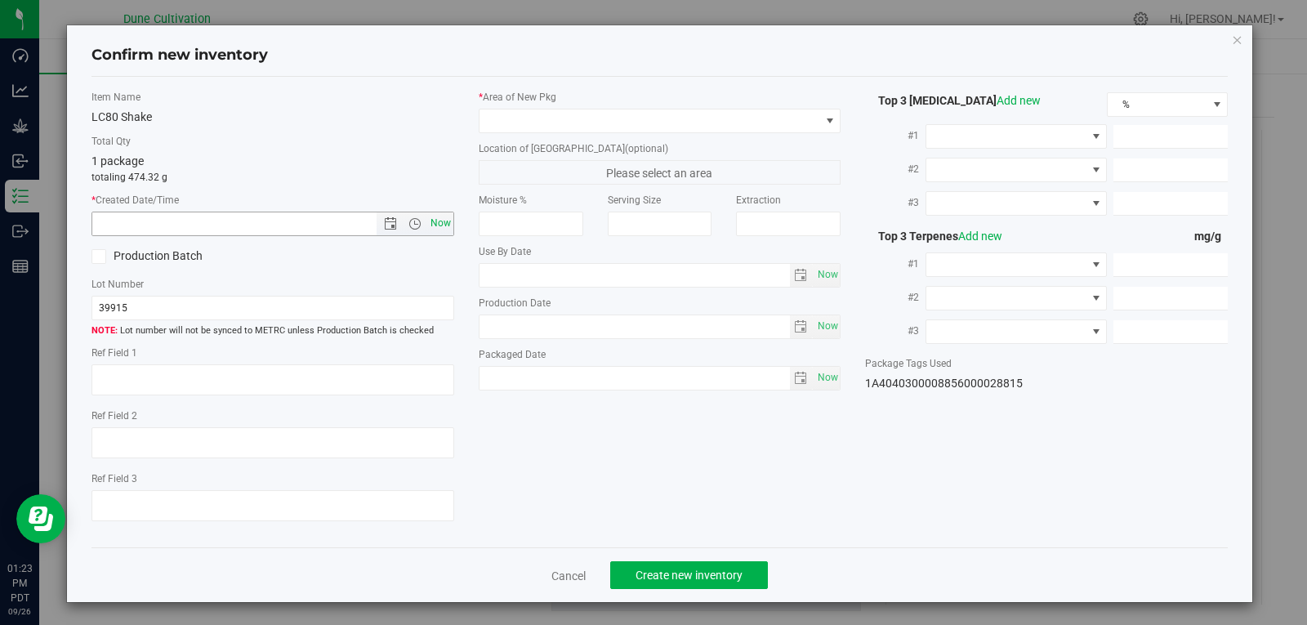
click at [432, 220] on span "Now" at bounding box center [440, 224] width 28 height 24
type input "[DATE] 1:23 PM"
click at [530, 107] on div "* Area of [GEOGRAPHIC_DATA]" at bounding box center [660, 111] width 363 height 43
click at [528, 114] on span at bounding box center [649, 120] width 341 height 23
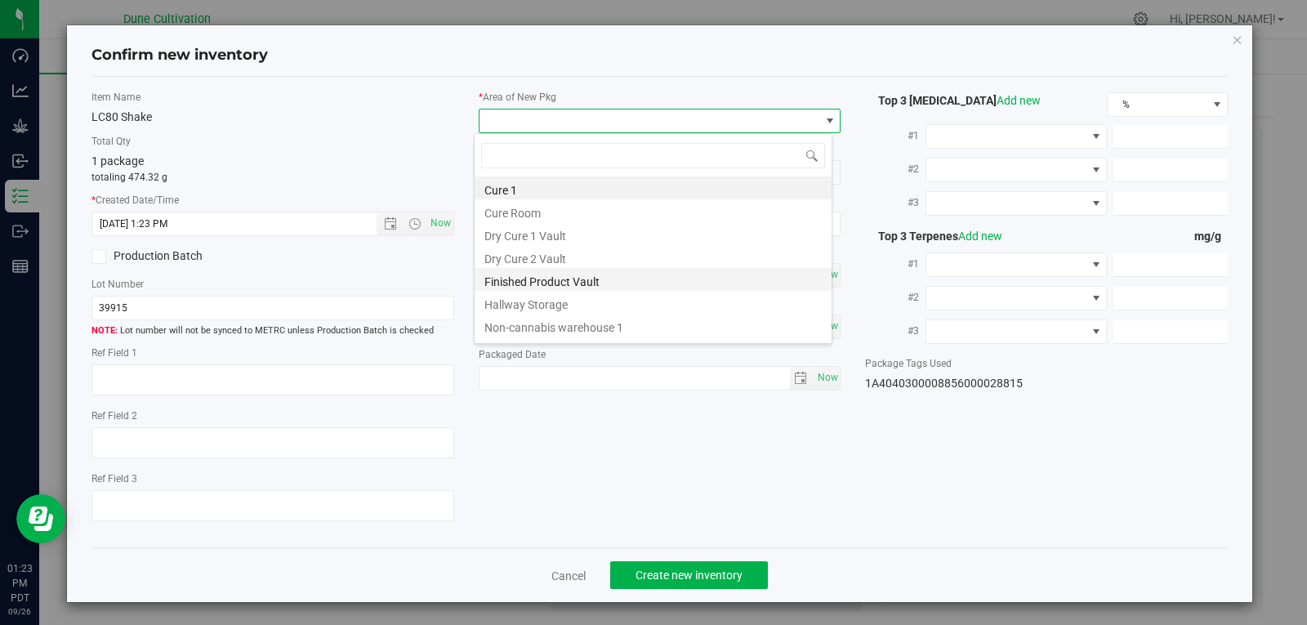
click at [580, 278] on li "Finished Product Vault" at bounding box center [652, 279] width 357 height 23
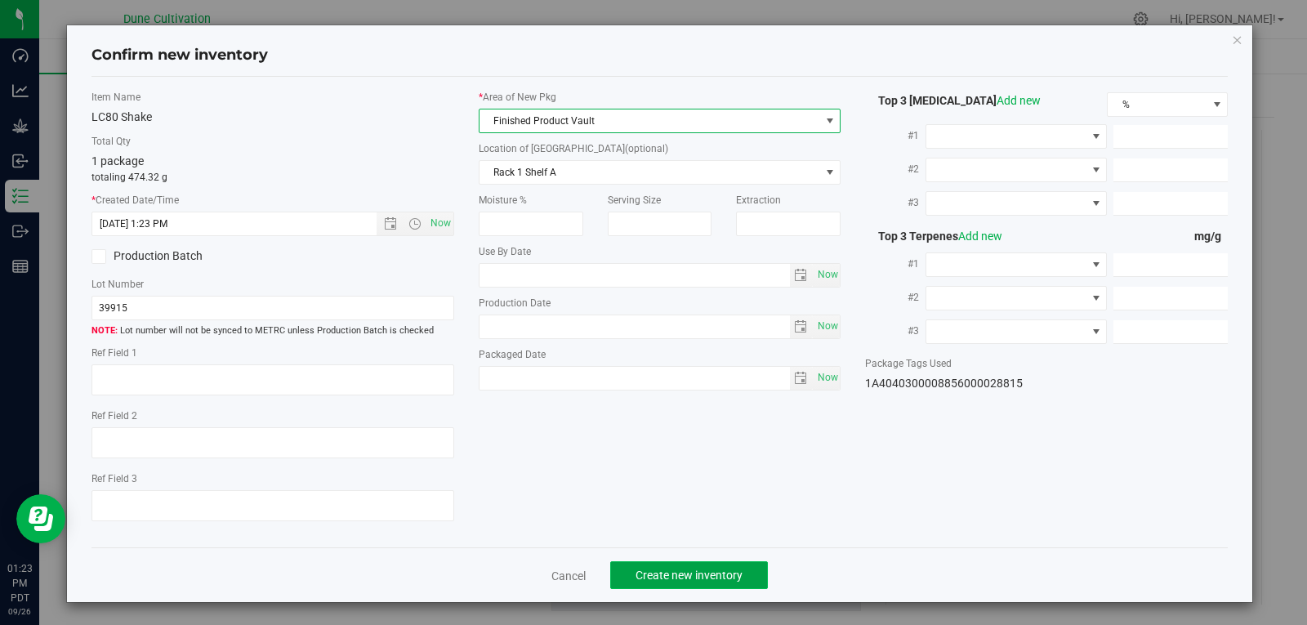
click at [673, 581] on span "Create new inventory" at bounding box center [688, 574] width 107 height 13
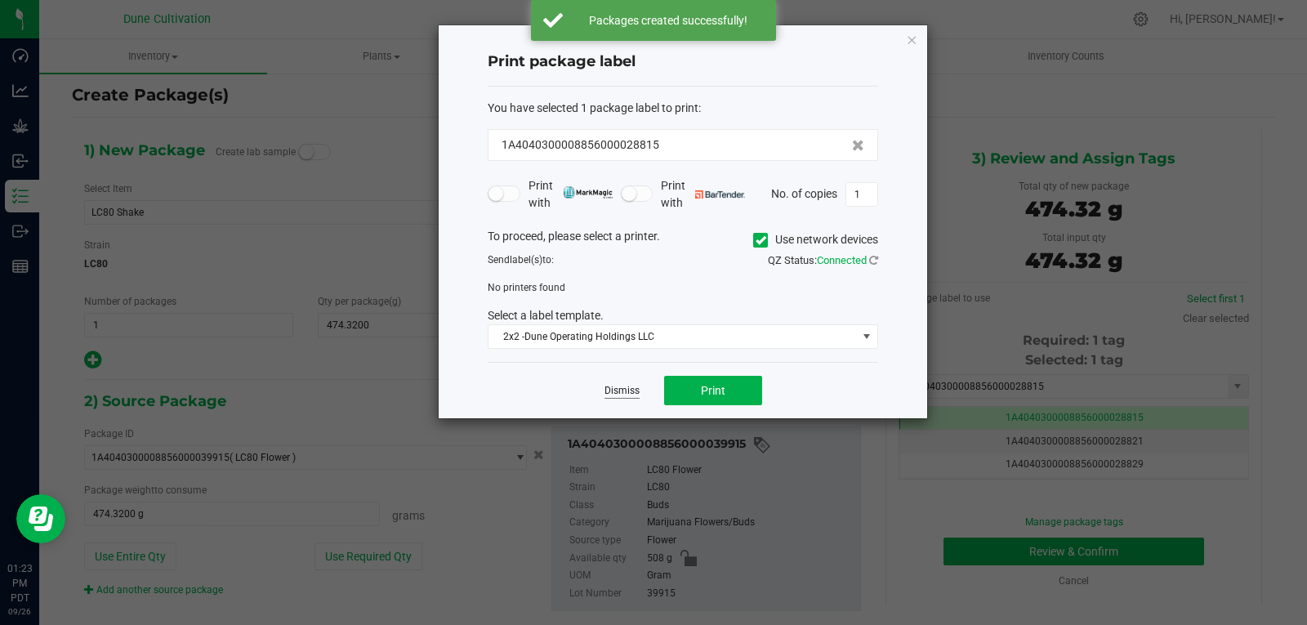
click at [617, 390] on link "Dismiss" at bounding box center [621, 391] width 35 height 14
